Goal: Information Seeking & Learning: Learn about a topic

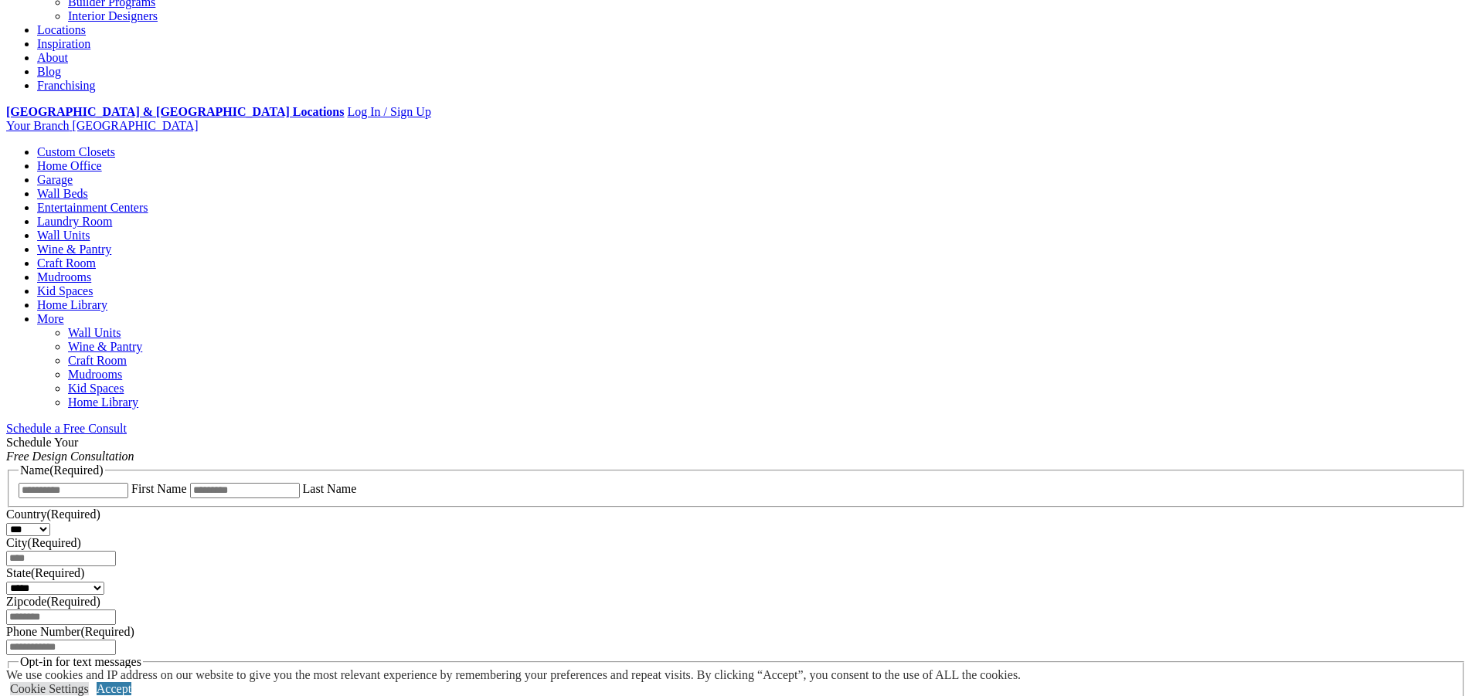
scroll to position [464, 0]
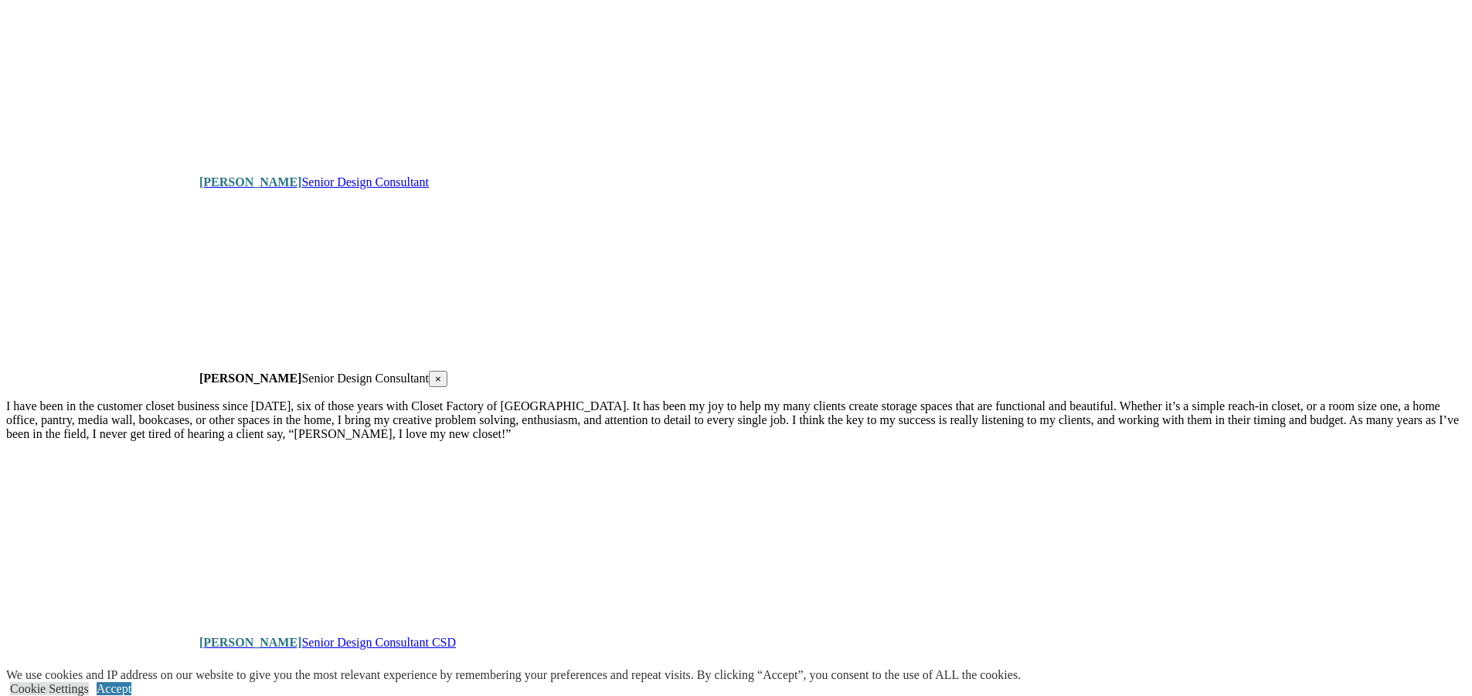
scroll to position [4558, 0]
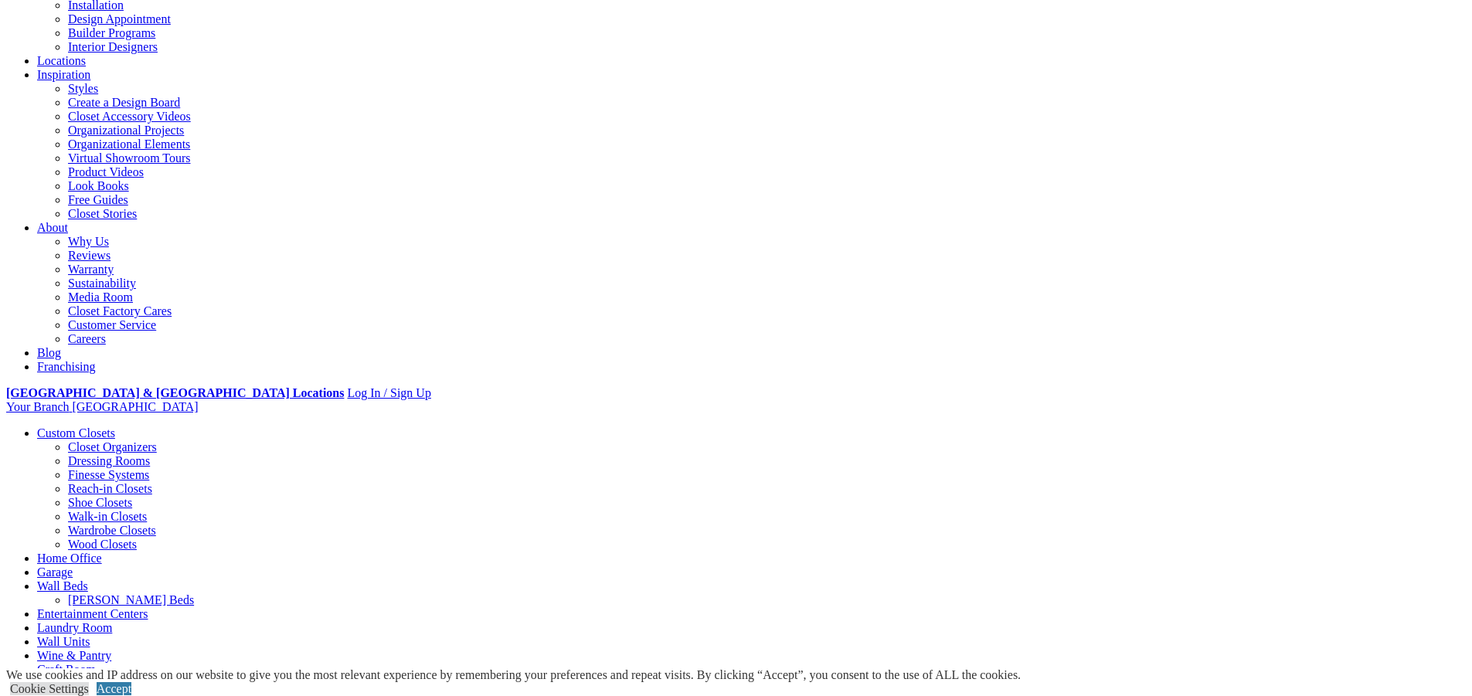
scroll to position [232, 0]
